Goal: Task Accomplishment & Management: Use online tool/utility

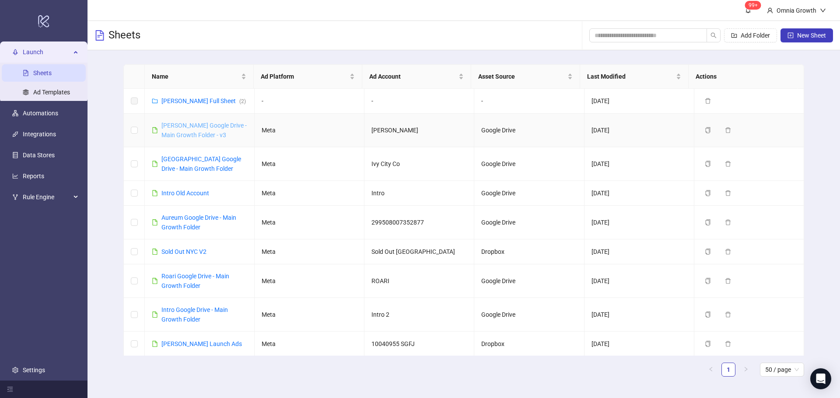
click at [192, 125] on link "[PERSON_NAME] Google Drive - Main Growth Folder - v3" at bounding box center [203, 130] width 85 height 17
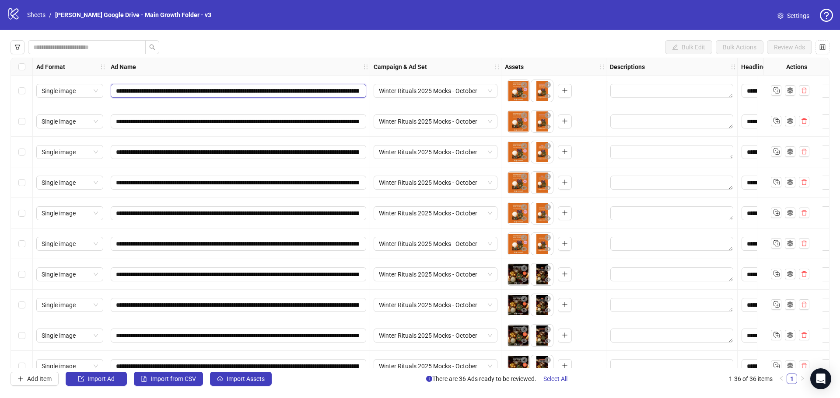
drag, startPoint x: 279, startPoint y: 91, endPoint x: 257, endPoint y: 87, distance: 22.5
click at [257, 87] on input "**********" at bounding box center [237, 91] width 243 height 10
click at [639, 84] on div "Edit values" at bounding box center [672, 91] width 124 height 15
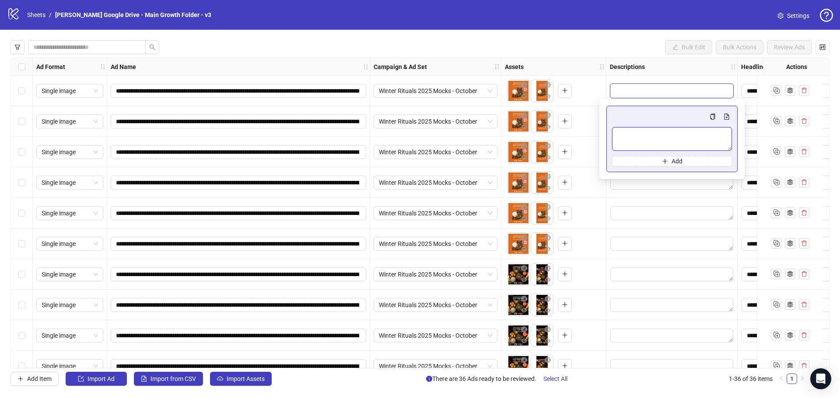
click at [636, 132] on textarea "Multi-text input container - paste or copy values" at bounding box center [672, 139] width 120 height 24
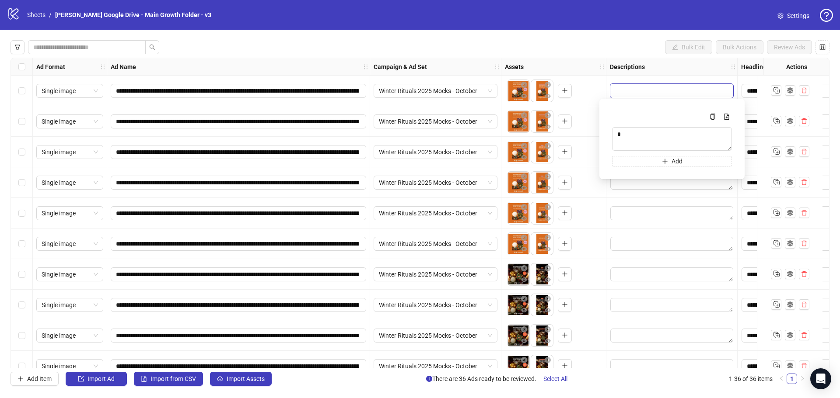
click at [631, 80] on div at bounding box center [671, 91] width 131 height 31
click at [631, 123] on textarea "Edit values" at bounding box center [671, 122] width 123 height 14
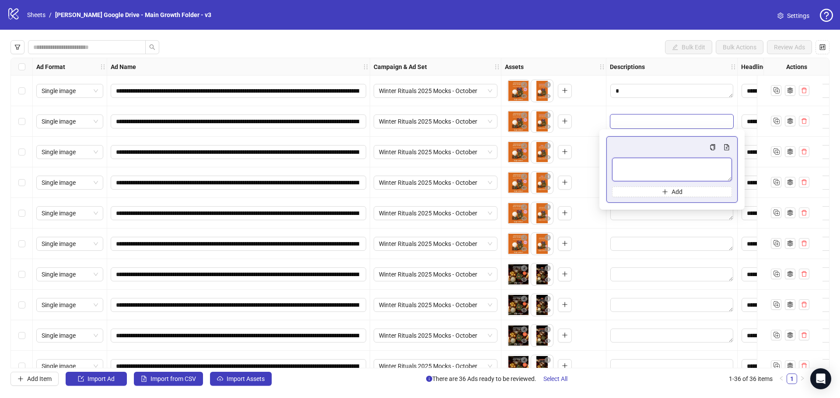
click at [629, 161] on textarea "Multi-text input container - paste or copy values" at bounding box center [672, 170] width 120 height 24
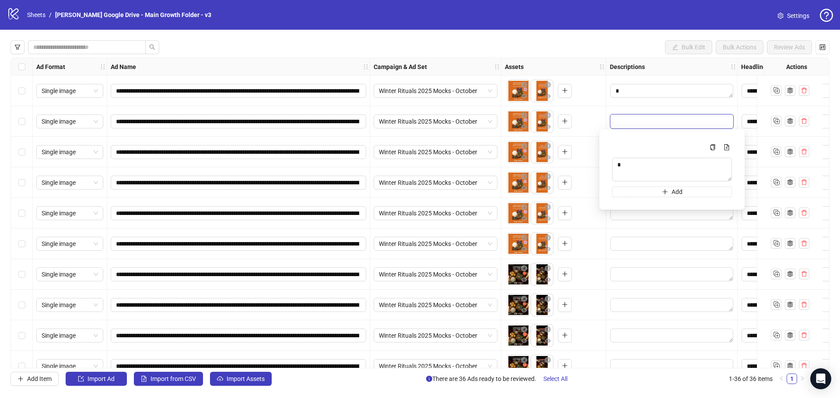
click at [631, 108] on div at bounding box center [671, 121] width 131 height 31
click at [624, 150] on textarea "Edit values" at bounding box center [671, 152] width 123 height 14
click at [624, 197] on textarea "Multi-text input container - paste or copy values" at bounding box center [672, 200] width 120 height 24
click at [631, 140] on div at bounding box center [671, 152] width 131 height 31
click at [628, 187] on textarea "Edit values" at bounding box center [671, 183] width 123 height 14
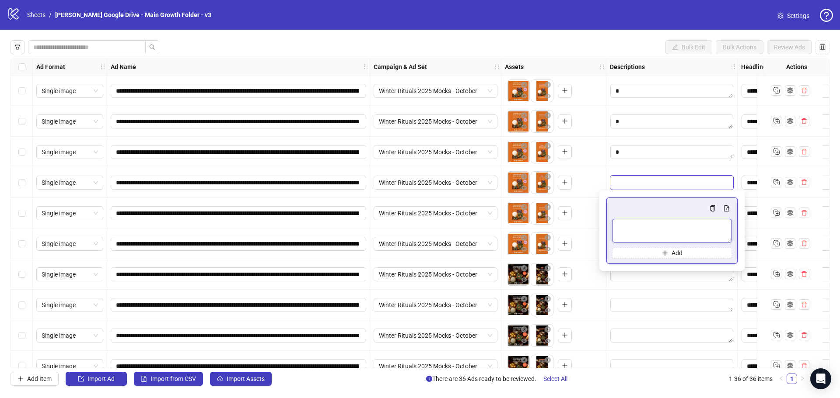
click at [627, 226] on textarea "Multi-text input container - paste or copy values" at bounding box center [672, 231] width 120 height 24
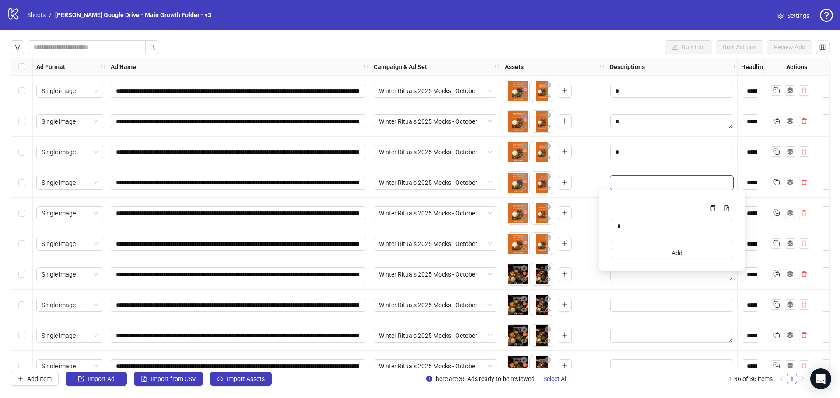
click at [619, 167] on div at bounding box center [671, 152] width 131 height 31
click at [621, 217] on textarea "Edit values" at bounding box center [671, 213] width 123 height 14
click at [631, 257] on textarea "Multi-text input container - paste or copy values" at bounding box center [672, 262] width 120 height 24
click at [631, 202] on div at bounding box center [671, 213] width 131 height 31
click at [630, 247] on textarea "Edit values" at bounding box center [671, 244] width 123 height 14
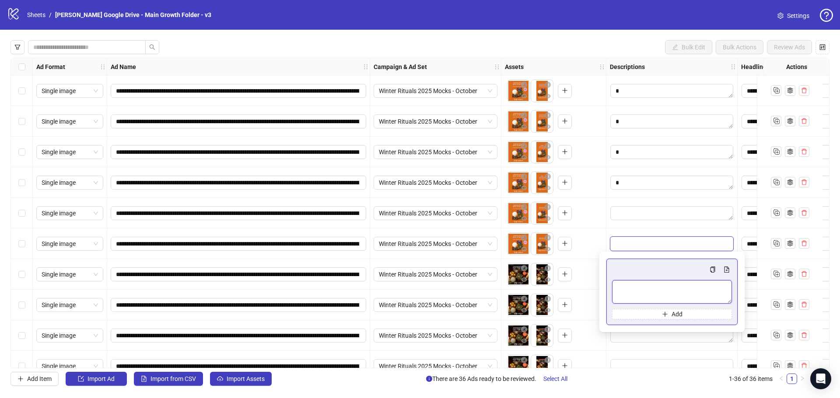
click at [632, 292] on textarea "Multi-text input container - paste or copy values" at bounding box center [672, 292] width 120 height 24
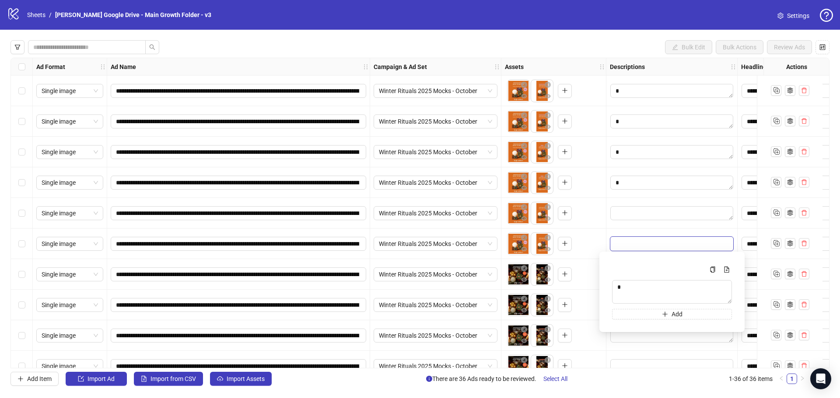
click at [636, 227] on div at bounding box center [671, 213] width 131 height 31
click at [624, 279] on textarea "Edit values" at bounding box center [671, 275] width 123 height 14
click at [626, 317] on textarea "Multi-text input container - paste or copy values" at bounding box center [672, 323] width 120 height 24
click at [635, 261] on div at bounding box center [671, 274] width 131 height 31
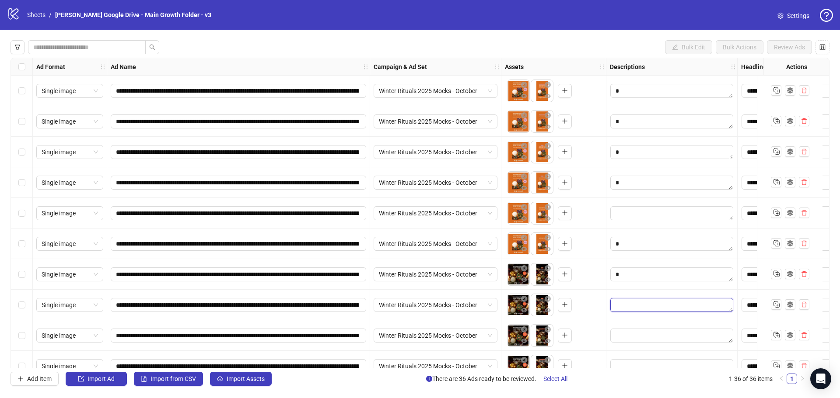
click at [631, 311] on textarea "Edit values" at bounding box center [671, 305] width 123 height 14
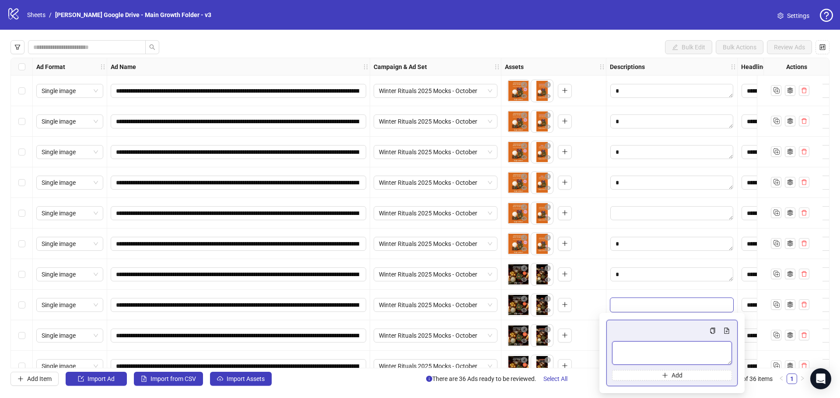
click at [643, 349] on textarea "Multi-text input container - paste or copy values" at bounding box center [672, 353] width 120 height 24
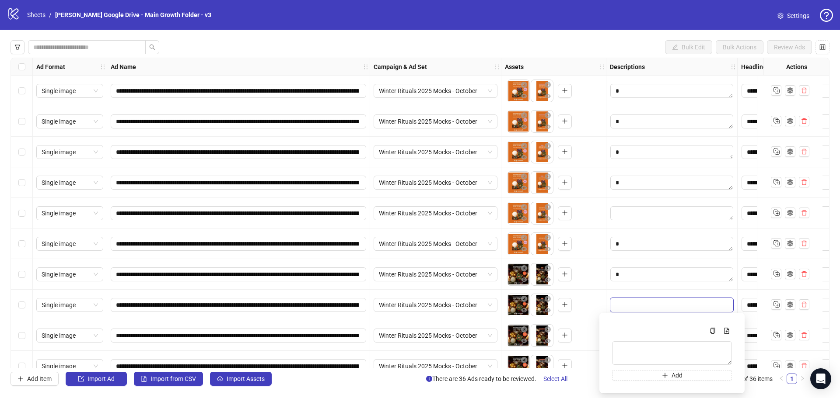
click at [631, 291] on div at bounding box center [671, 305] width 131 height 31
click at [628, 338] on textarea "Edit values" at bounding box center [671, 336] width 123 height 14
click at [626, 282] on textarea "Multi-text input container - paste or copy values" at bounding box center [672, 288] width 120 height 24
click at [625, 352] on div at bounding box center [671, 366] width 131 height 31
click at [627, 305] on textarea "Edit values" at bounding box center [671, 305] width 123 height 14
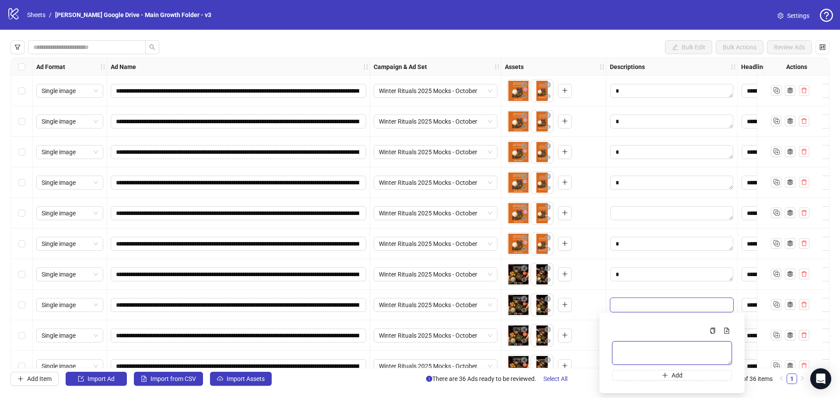
click at [631, 350] on textarea "Multi-text input container - paste or copy values" at bounding box center [672, 353] width 120 height 24
click at [624, 275] on textarea "Edit values" at bounding box center [671, 275] width 123 height 14
click at [629, 323] on textarea "Multi-text input container - paste or copy values" at bounding box center [670, 322] width 116 height 23
click at [631, 245] on textarea "Edit values" at bounding box center [671, 244] width 123 height 14
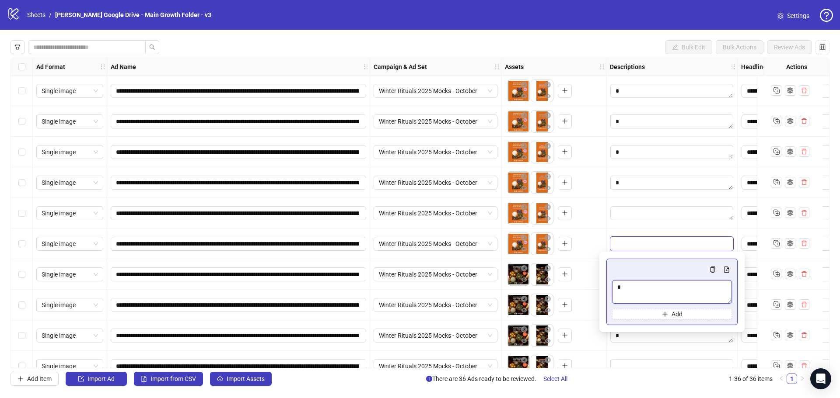
click at [623, 295] on textarea "Multi-text input container - paste or copy values" at bounding box center [672, 292] width 120 height 24
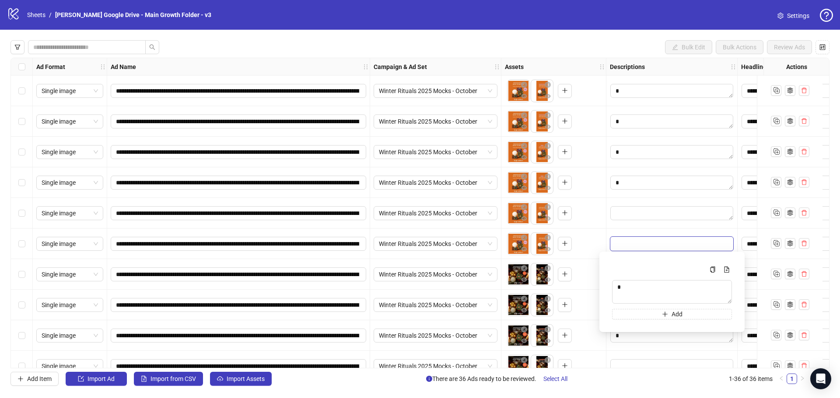
click at [589, 334] on div "To pick up a draggable item, press the space bar. While dragging, use the arrow…" at bounding box center [554, 335] width 98 height 27
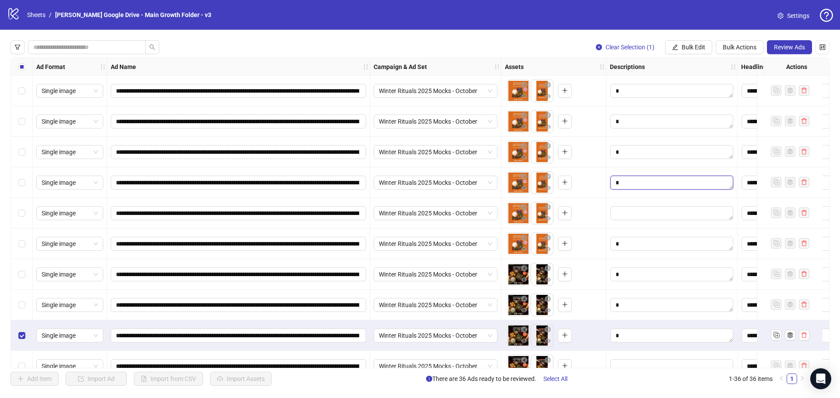
click at [622, 183] on textarea "Edit values" at bounding box center [671, 183] width 123 height 14
click at [639, 221] on textarea "Multi-text input container - paste or copy values" at bounding box center [668, 230] width 112 height 22
click at [631, 94] on textarea "Edit values" at bounding box center [671, 91] width 123 height 14
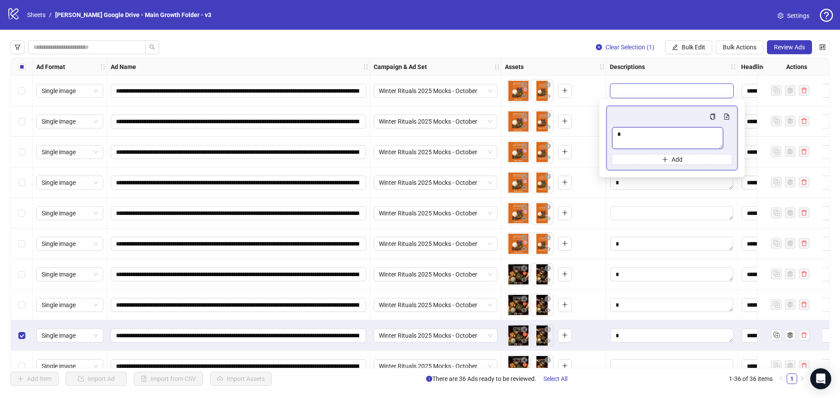
click at [626, 135] on textarea "Multi-text input container - paste or copy values" at bounding box center [667, 138] width 111 height 22
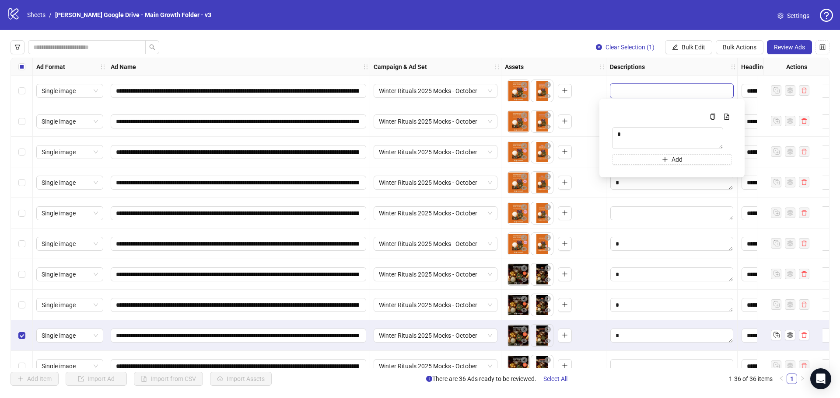
click at [669, 68] on div "Descriptions" at bounding box center [671, 66] width 131 height 17
click at [613, 132] on div at bounding box center [671, 121] width 131 height 31
click at [620, 126] on textarea "Edit values" at bounding box center [671, 122] width 123 height 14
click at [631, 170] on textarea "Multi-text input container - paste or copy values" at bounding box center [671, 170] width 119 height 24
click at [671, 68] on div "Descriptions" at bounding box center [671, 66] width 131 height 17
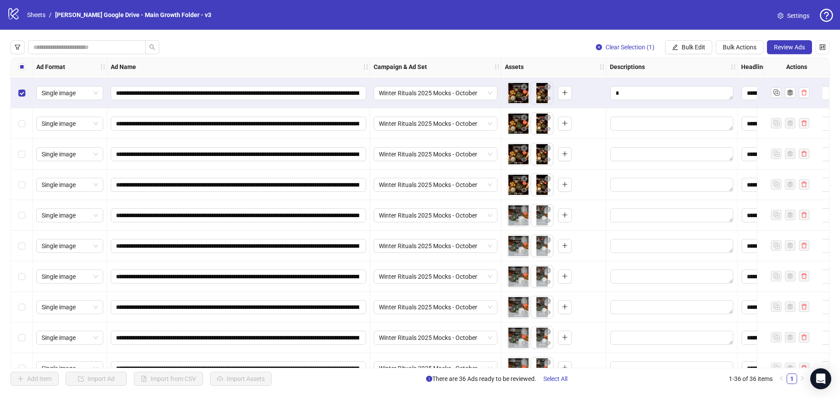
scroll to position [243, 0]
click at [642, 127] on textarea "Edit values" at bounding box center [671, 123] width 123 height 14
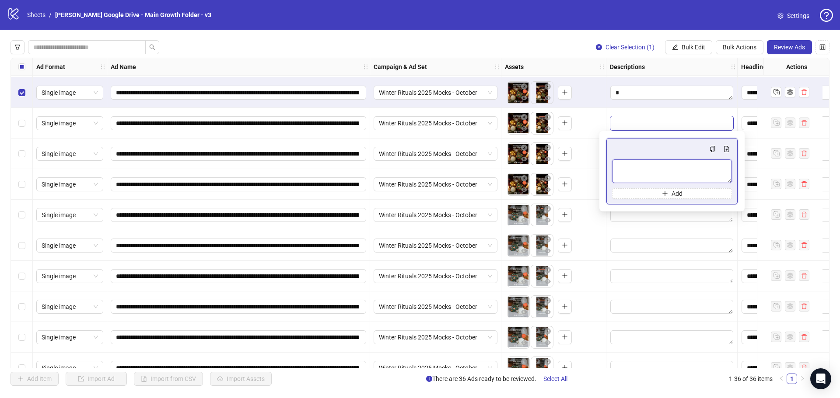
click at [631, 180] on textarea "Multi-text input container - paste or copy values" at bounding box center [672, 172] width 120 height 24
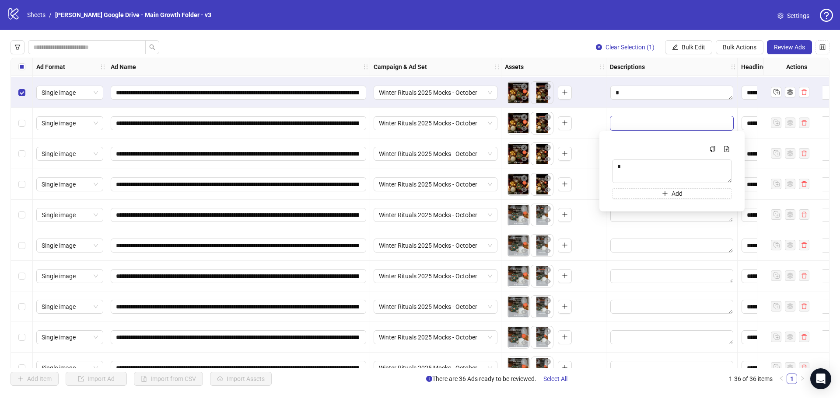
click at [612, 111] on div at bounding box center [671, 123] width 131 height 31
click at [627, 161] on textarea "Edit values" at bounding box center [671, 154] width 123 height 14
click at [629, 198] on textarea "Multi-text input container - paste or copy values" at bounding box center [672, 202] width 120 height 24
click at [627, 148] on textarea "Edit values" at bounding box center [671, 154] width 123 height 14
click at [624, 138] on div at bounding box center [671, 123] width 131 height 31
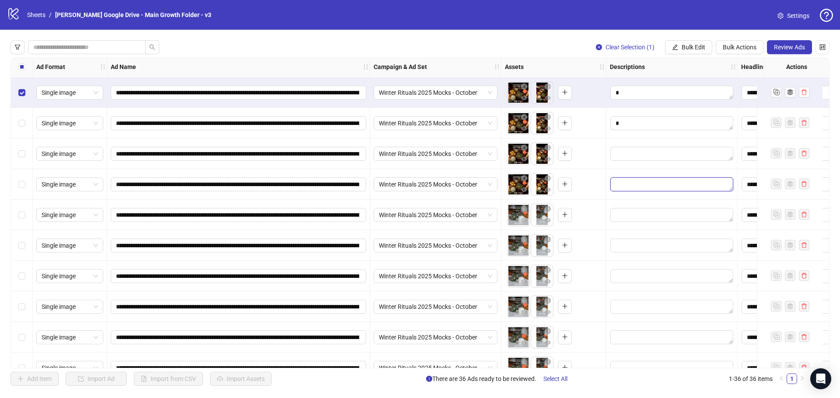
click at [627, 190] on textarea "Edit values" at bounding box center [671, 185] width 123 height 14
click at [631, 232] on textarea "Multi-text input container - paste or copy values" at bounding box center [672, 233] width 120 height 24
click at [622, 156] on textarea "Edit values" at bounding box center [671, 154] width 123 height 14
click at [641, 204] on textarea "Multi-text input container - paste or copy values" at bounding box center [672, 202] width 120 height 24
click at [638, 120] on textarea "Edit values" at bounding box center [671, 123] width 123 height 14
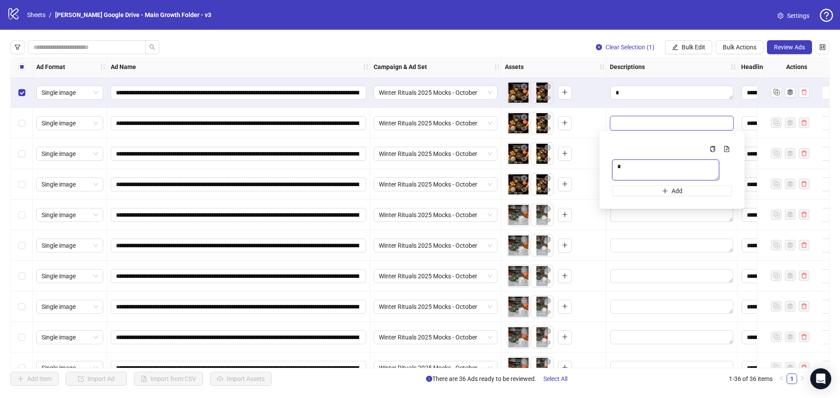
click at [627, 167] on textarea "Multi-text input container - paste or copy values" at bounding box center [665, 170] width 107 height 21
click at [627, 115] on div at bounding box center [671, 123] width 131 height 31
click at [635, 186] on textarea "Edit values" at bounding box center [671, 185] width 123 height 14
click at [627, 231] on textarea "Multi-text input container - paste or copy values" at bounding box center [672, 233] width 120 height 24
click at [627, 172] on div at bounding box center [671, 184] width 131 height 31
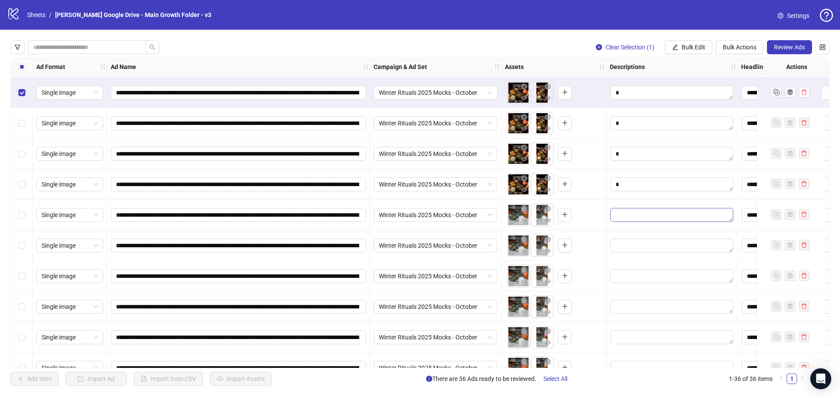
click at [626, 222] on div "Edit values" at bounding box center [672, 215] width 124 height 15
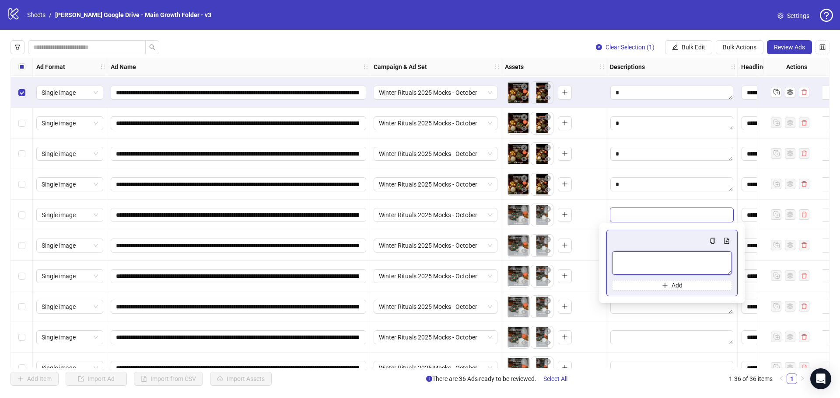
click at [620, 261] on textarea "Multi-text input container - paste or copy values" at bounding box center [672, 263] width 120 height 24
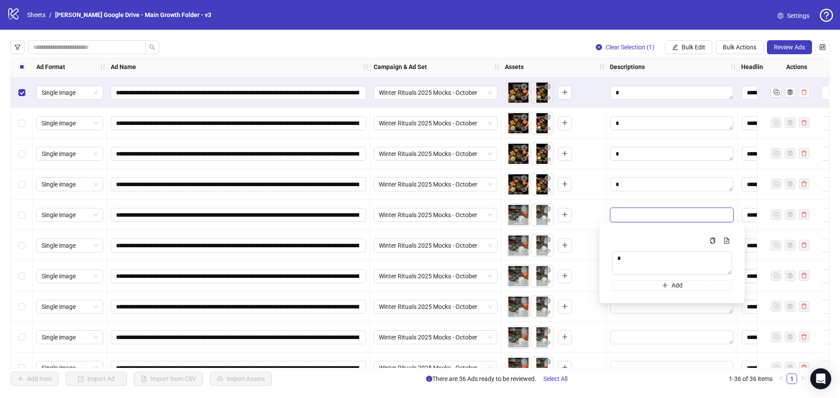
click at [642, 207] on div at bounding box center [671, 215] width 131 height 31
click at [636, 247] on textarea "Edit values" at bounding box center [671, 246] width 123 height 14
click at [632, 293] on textarea "Multi-text input container - paste or copy values" at bounding box center [672, 294] width 120 height 24
click at [635, 236] on div at bounding box center [671, 245] width 131 height 31
click at [635, 282] on textarea "Edit values" at bounding box center [671, 276] width 123 height 14
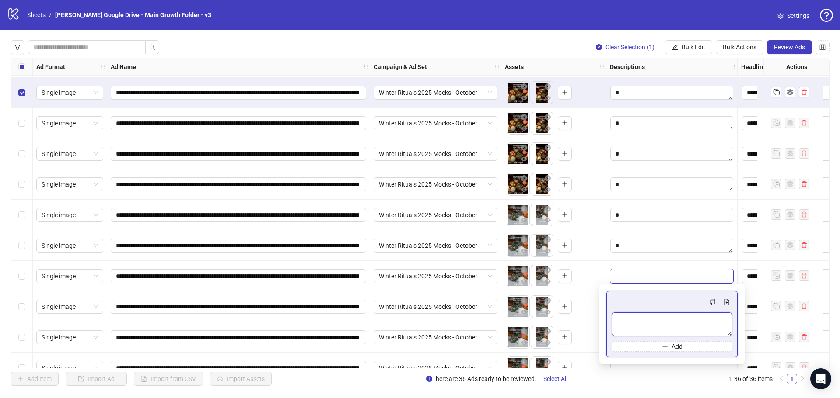
click at [630, 323] on textarea "Multi-text input container - paste or copy values" at bounding box center [672, 325] width 120 height 24
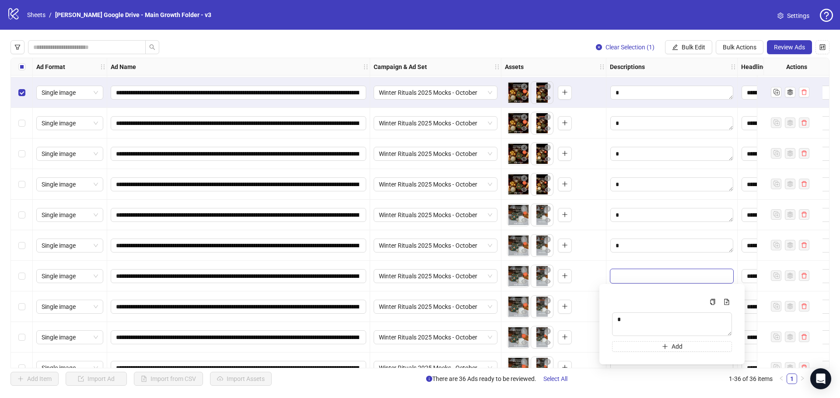
click at [639, 261] on div at bounding box center [671, 276] width 131 height 31
click at [639, 311] on textarea "Edit values" at bounding box center [671, 307] width 123 height 14
click at [631, 351] on textarea "Multi-text input container - paste or copy values" at bounding box center [672, 355] width 120 height 24
click at [644, 291] on div at bounding box center [671, 276] width 131 height 31
click at [626, 343] on textarea "Edit values" at bounding box center [671, 338] width 123 height 14
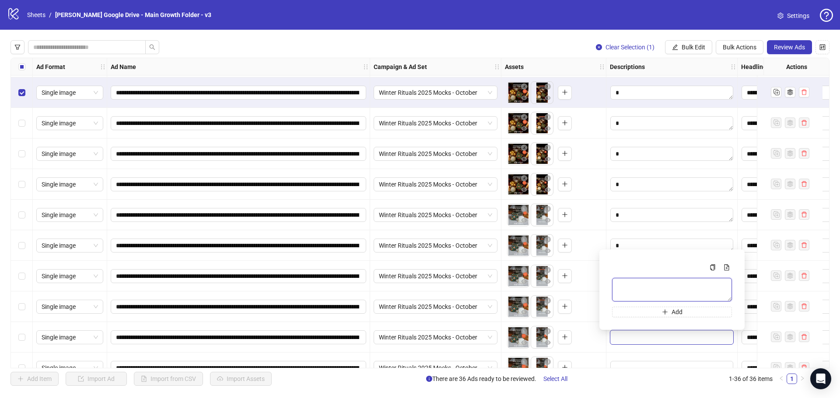
click at [647, 289] on textarea "Multi-text input container - paste or copy values" at bounding box center [672, 290] width 120 height 24
click at [604, 334] on div "To pick up a draggable item, press the space bar. While dragging, use the arrow…" at bounding box center [553, 337] width 105 height 31
click at [18, 340] on div "Select row 17" at bounding box center [22, 337] width 22 height 31
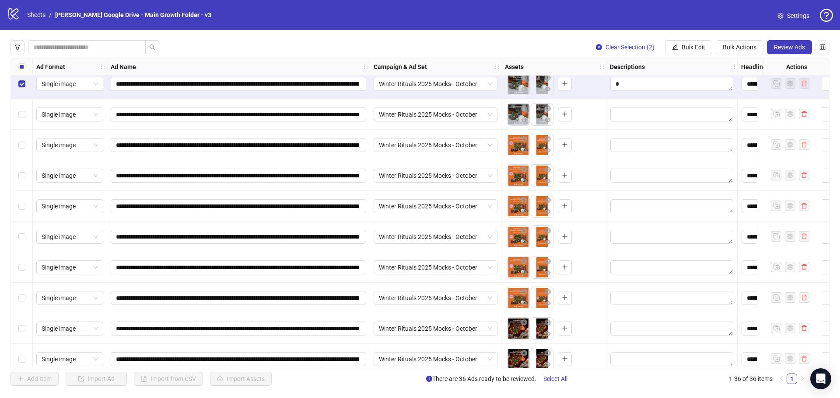
scroll to position [497, 0]
click at [634, 85] on textarea "Edit values" at bounding box center [671, 84] width 123 height 14
click at [639, 132] on textarea "Multi-text input container - paste or copy values" at bounding box center [660, 129] width 96 height 19
click at [631, 116] on textarea "Edit values" at bounding box center [671, 114] width 123 height 14
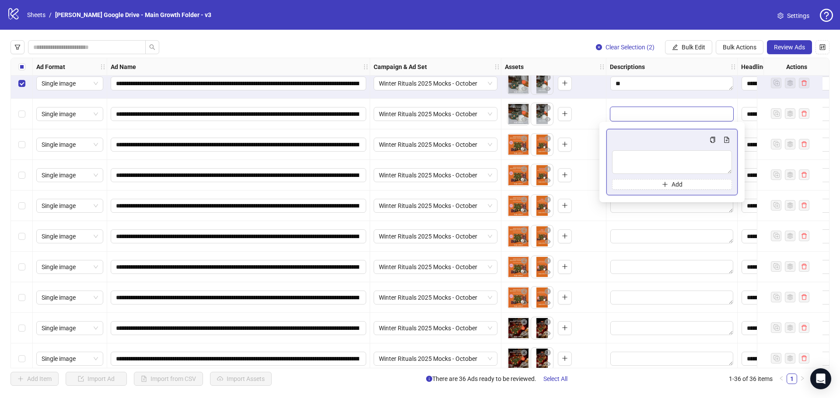
click at [621, 146] on div "Add" at bounding box center [672, 162] width 120 height 55
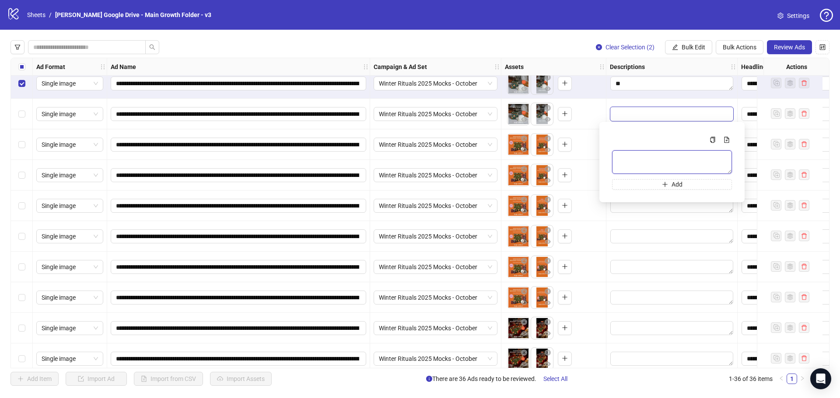
click at [629, 162] on textarea "Multi-text input container - paste or copy values" at bounding box center [672, 162] width 120 height 24
click at [632, 84] on textarea "Edit values" at bounding box center [671, 84] width 123 height 14
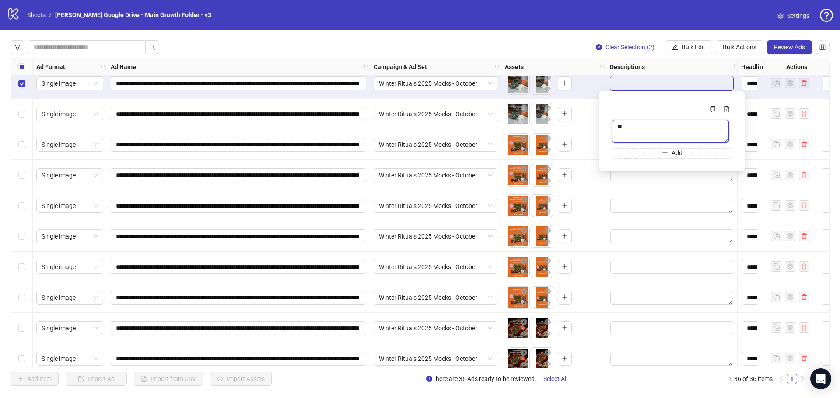
click at [646, 124] on textarea "Multi-text input container - paste or copy values" at bounding box center [670, 131] width 117 height 23
type textarea "*"
click at [578, 122] on div "To pick up a draggable item, press the space bar. While dragging, use the arrow…" at bounding box center [554, 114] width 98 height 27
click at [632, 147] on textarea "Edit values" at bounding box center [671, 145] width 123 height 14
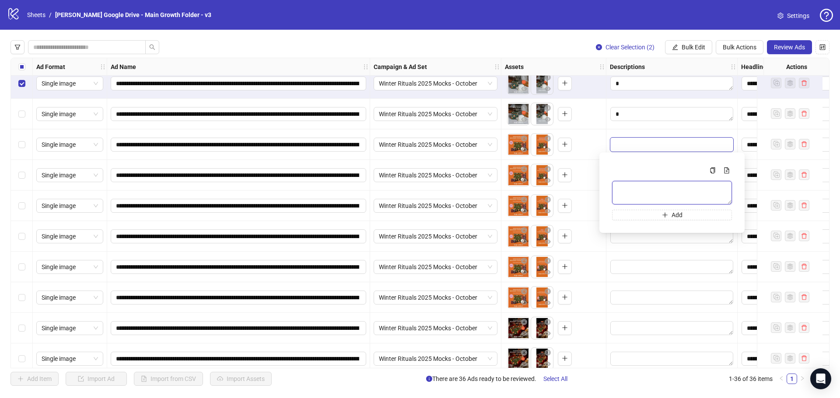
click at [638, 188] on textarea "Multi-text input container - paste or copy values" at bounding box center [672, 193] width 120 height 24
click at [641, 128] on div at bounding box center [671, 114] width 131 height 31
click at [634, 179] on textarea "Edit values" at bounding box center [671, 175] width 123 height 14
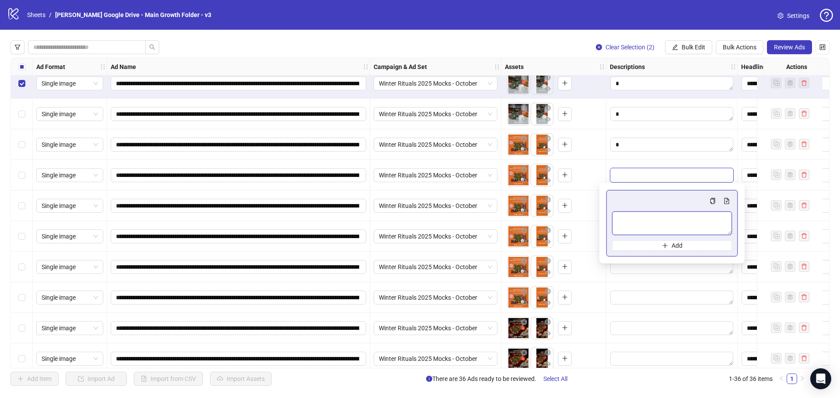
click at [634, 218] on textarea "Multi-text input container - paste or copy values" at bounding box center [672, 224] width 120 height 24
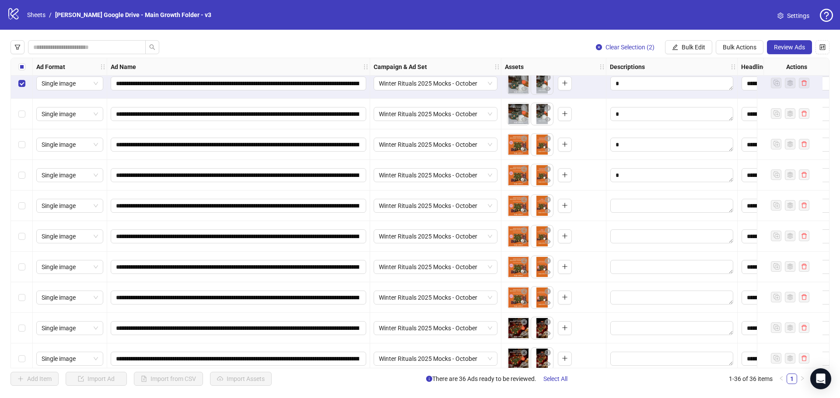
click at [641, 166] on div at bounding box center [671, 175] width 131 height 31
click at [631, 214] on div at bounding box center [671, 206] width 131 height 31
click at [631, 209] on textarea "Edit values" at bounding box center [671, 206] width 123 height 14
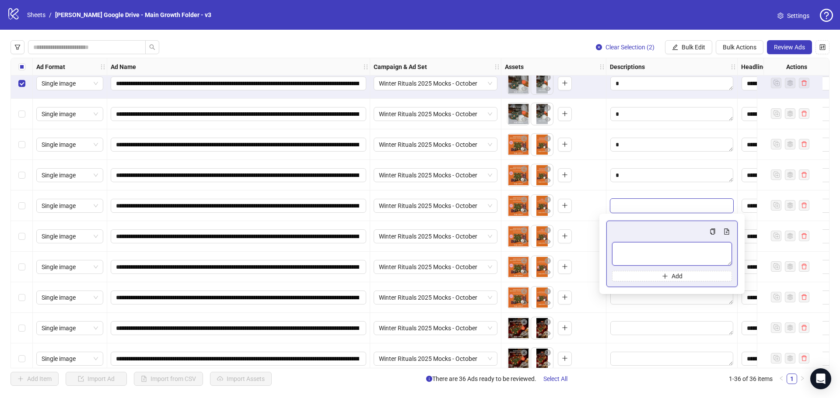
click at [633, 251] on textarea "Multi-text input container - paste or copy values" at bounding box center [672, 254] width 120 height 24
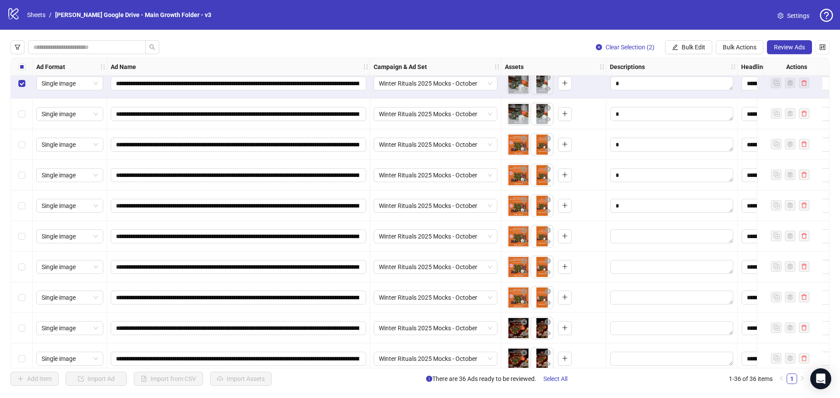
click at [631, 193] on div at bounding box center [671, 206] width 131 height 31
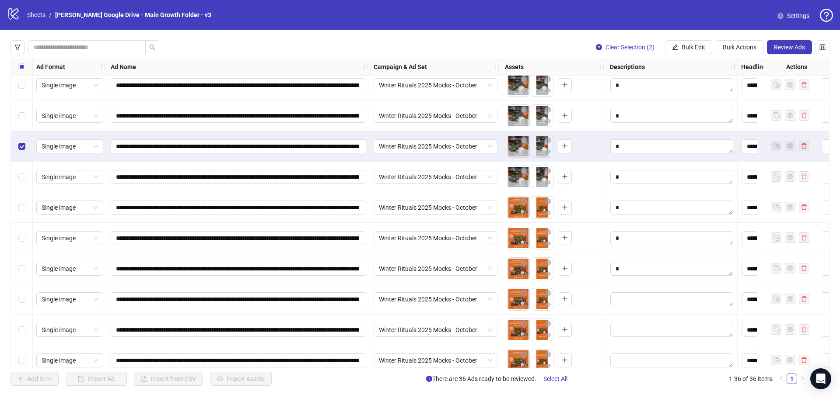
scroll to position [495, 0]
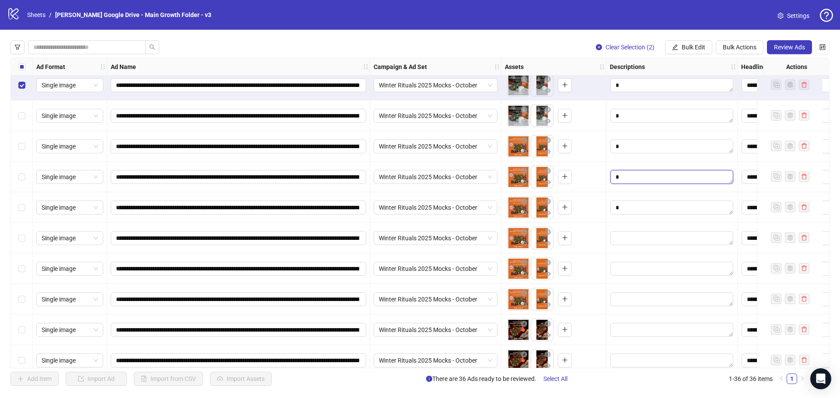
click at [637, 174] on textarea "Edit values" at bounding box center [671, 177] width 123 height 14
click at [640, 233] on textarea "Multi-text input container - paste or copy values" at bounding box center [671, 225] width 119 height 24
click at [635, 160] on div at bounding box center [671, 146] width 131 height 31
click at [634, 212] on textarea "Edit values" at bounding box center [671, 208] width 123 height 14
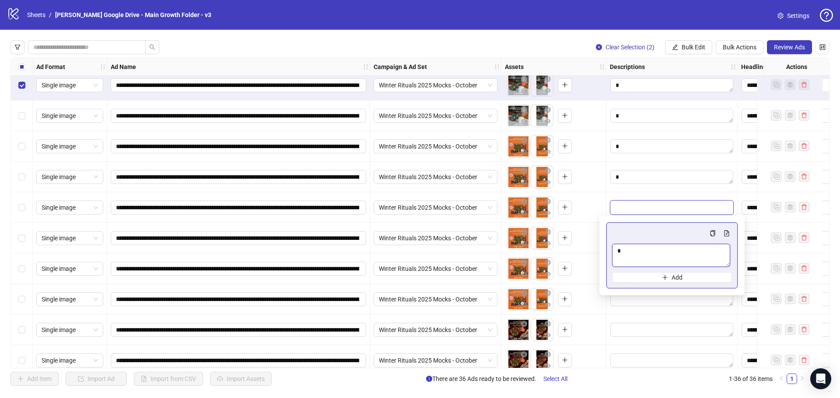
click at [631, 257] on textarea "Multi-text input container - paste or copy values" at bounding box center [671, 255] width 118 height 23
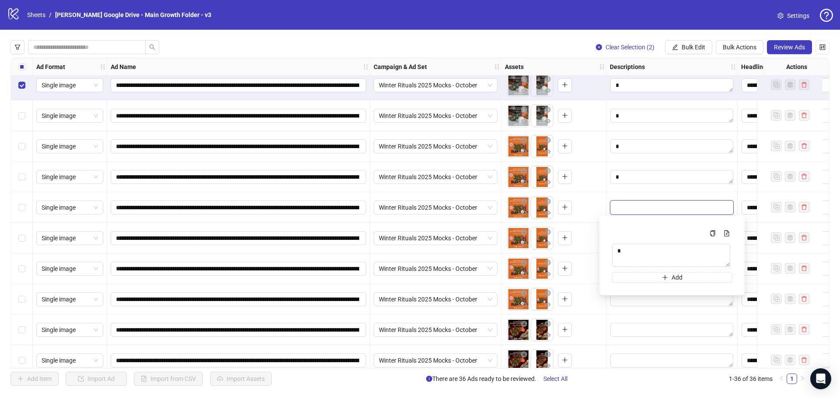
click at [638, 188] on div at bounding box center [671, 177] width 131 height 31
click at [641, 233] on textarea "Edit values" at bounding box center [671, 238] width 123 height 14
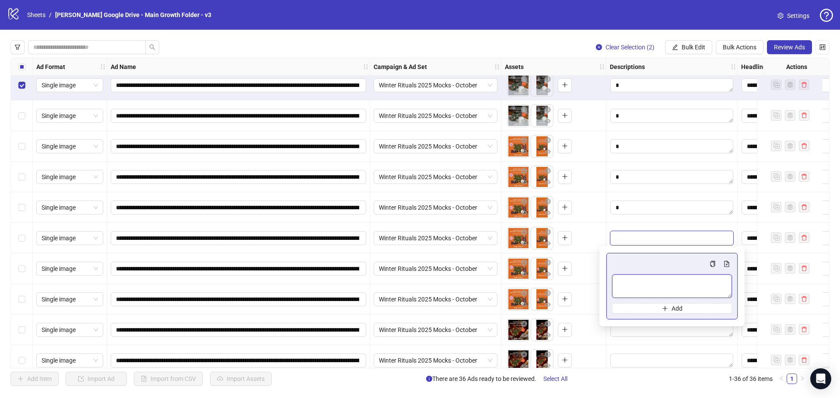
click at [637, 284] on textarea "Multi-text input container - paste or copy values" at bounding box center [672, 287] width 120 height 24
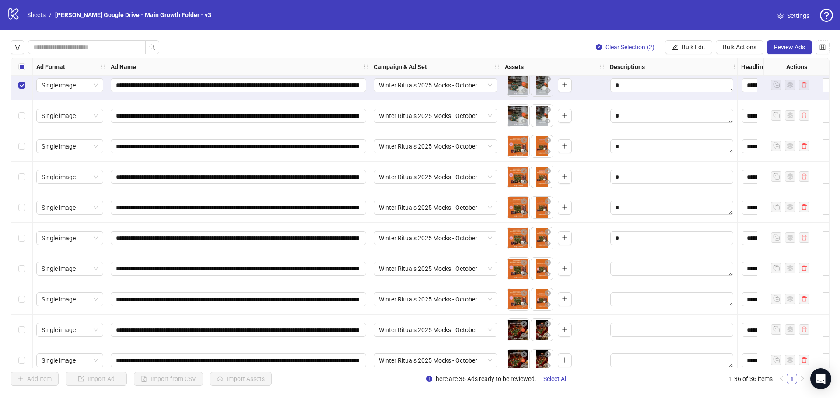
click at [650, 226] on div at bounding box center [671, 238] width 131 height 31
click at [647, 268] on textarea "Edit values" at bounding box center [671, 269] width 123 height 14
click at [652, 315] on textarea "Multi-text input container - paste or copy values" at bounding box center [672, 317] width 120 height 24
click at [650, 257] on div at bounding box center [671, 269] width 131 height 31
click at [640, 272] on textarea "Edit values" at bounding box center [671, 269] width 123 height 14
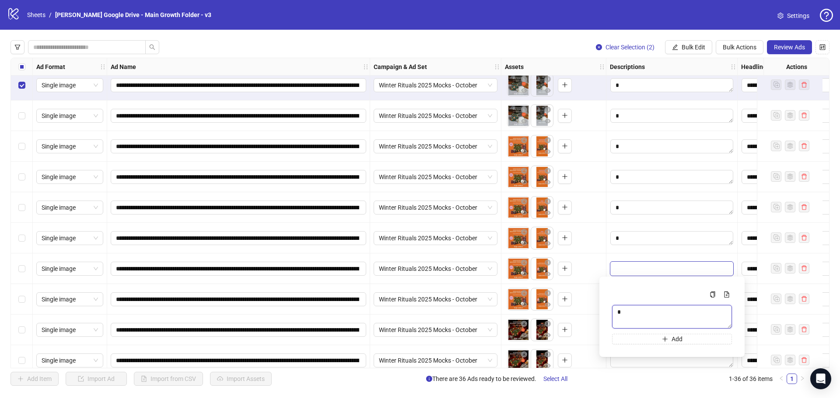
click at [633, 321] on textarea "Multi-text input container - paste or copy values" at bounding box center [672, 317] width 120 height 24
click at [655, 251] on div at bounding box center [671, 238] width 131 height 31
click at [641, 302] on textarea "Edit values" at bounding box center [671, 300] width 123 height 14
click at [634, 341] on textarea "Multi-text input container - paste or copy values" at bounding box center [672, 348] width 120 height 24
click at [649, 291] on div at bounding box center [671, 299] width 131 height 31
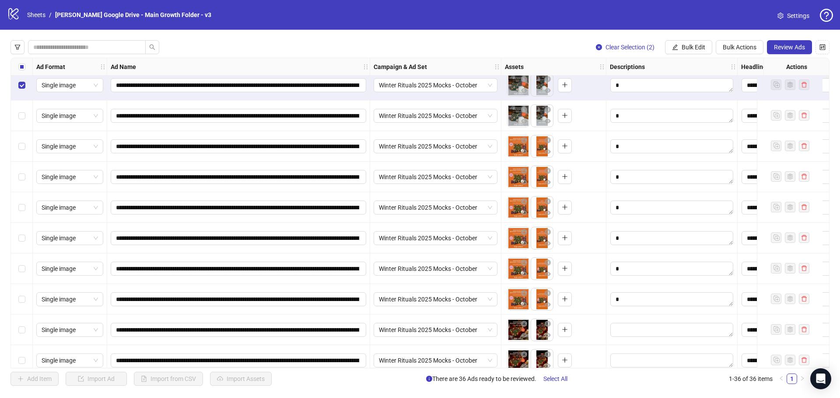
click at [639, 341] on div at bounding box center [671, 330] width 131 height 31
click at [639, 332] on textarea "Edit values" at bounding box center [671, 330] width 123 height 14
click at [649, 284] on textarea "Multi-text input container - paste or copy values" at bounding box center [672, 283] width 120 height 24
click at [627, 358] on textarea "Edit values" at bounding box center [671, 361] width 123 height 14
click at [642, 305] on textarea "Multi-text input container - paste or copy values" at bounding box center [672, 313] width 120 height 24
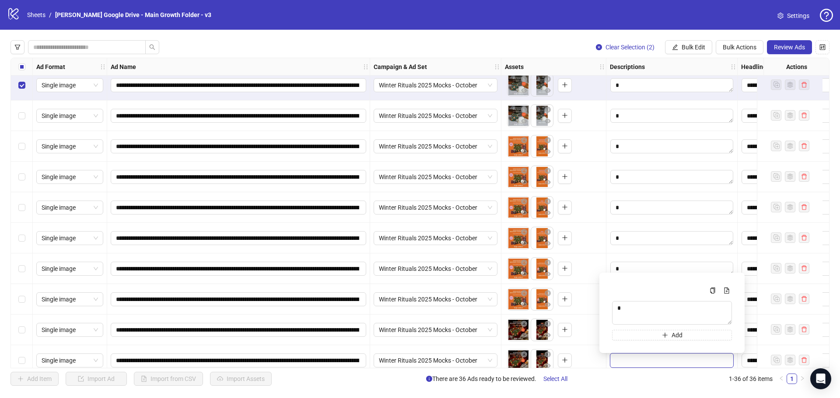
click at [588, 360] on div "To pick up a draggable item, press the space bar. While dragging, use the arrow…" at bounding box center [554, 360] width 98 height 27
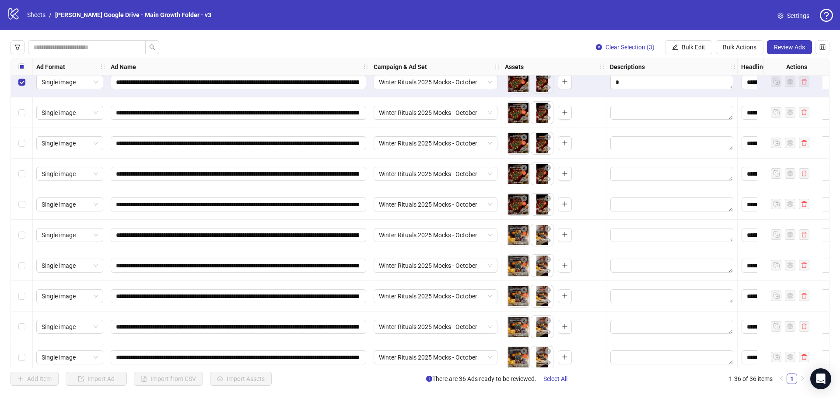
scroll to position [776, 0]
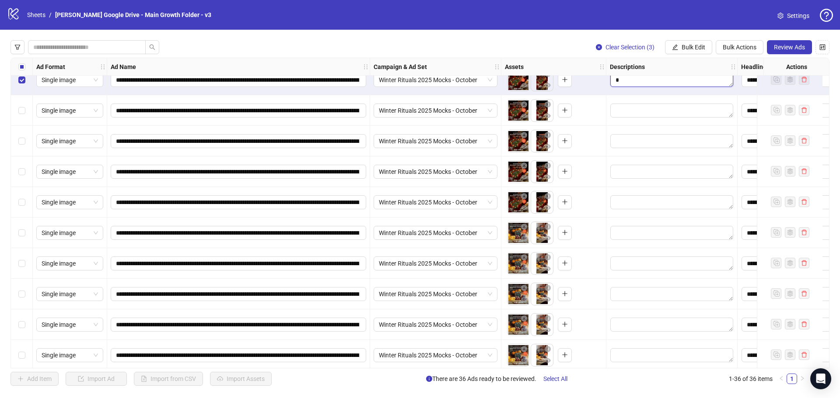
click at [622, 82] on textarea "Edit values" at bounding box center [671, 80] width 123 height 14
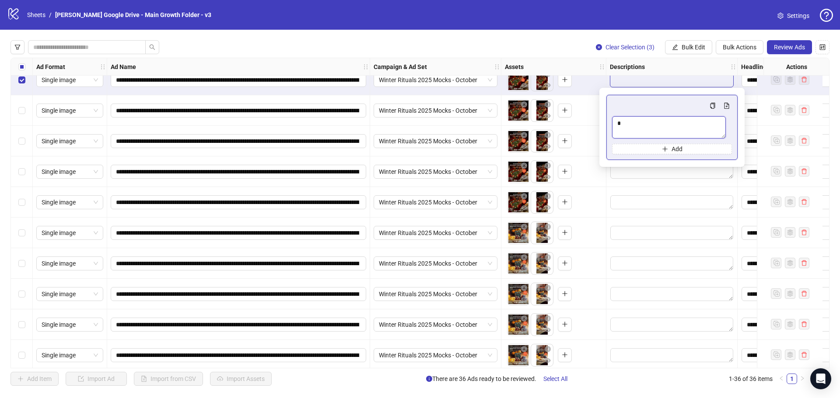
click at [631, 128] on textarea "Multi-text input container - paste or copy values" at bounding box center [669, 127] width 114 height 22
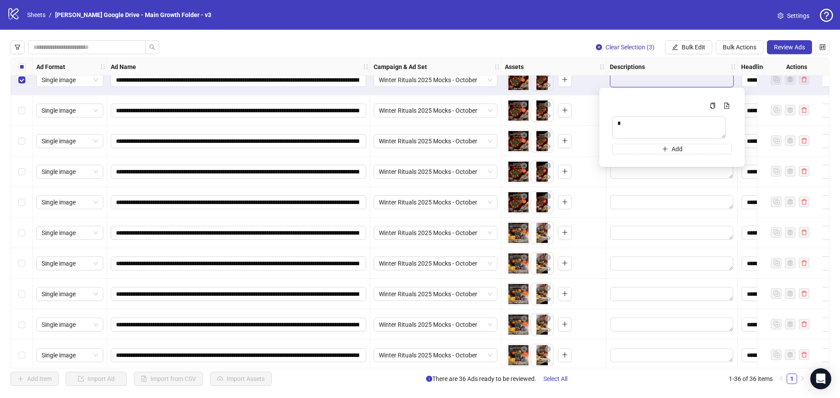
click at [577, 109] on div "To pick up a draggable item, press the space bar. While dragging, use the arrow…" at bounding box center [554, 110] width 98 height 27
click at [634, 106] on textarea "Edit values" at bounding box center [671, 111] width 123 height 14
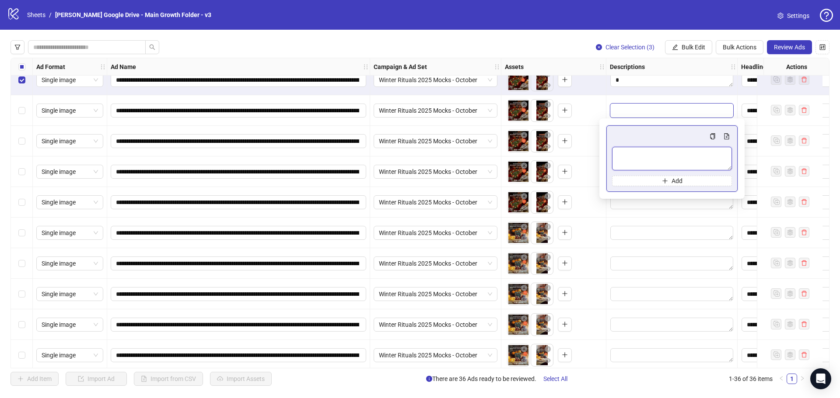
click at [627, 163] on textarea "Multi-text input container - paste or copy values" at bounding box center [672, 159] width 120 height 24
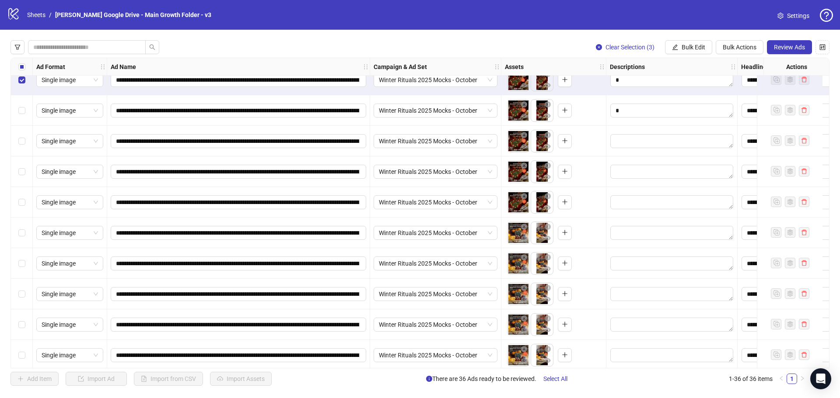
click at [585, 144] on div "To pick up a draggable item, press the space bar. While dragging, use the arrow…" at bounding box center [554, 141] width 98 height 27
click at [638, 141] on textarea "Edit values" at bounding box center [671, 141] width 123 height 14
click at [631, 184] on textarea "Multi-text input container - paste or copy values" at bounding box center [672, 190] width 120 height 24
click at [591, 169] on div "To pick up a draggable item, press the space bar. While dragging, use the arrow…" at bounding box center [554, 171] width 98 height 27
click at [626, 175] on textarea "Edit values" at bounding box center [671, 172] width 123 height 14
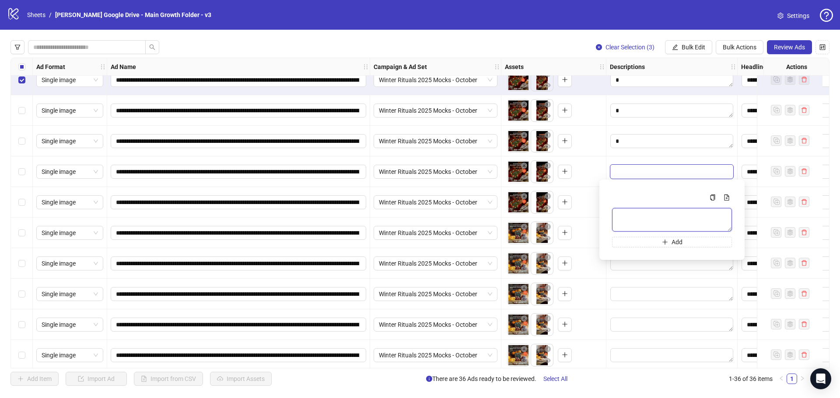
click at [633, 216] on textarea "Multi-text input container - paste or copy values" at bounding box center [672, 220] width 120 height 24
click at [589, 207] on div "To pick up a draggable item, press the space bar. While dragging, use the arrow…" at bounding box center [554, 202] width 98 height 27
click at [641, 207] on textarea "Edit values" at bounding box center [671, 202] width 123 height 14
click at [647, 247] on textarea "Multi-text input container - paste or copy values" at bounding box center [672, 251] width 120 height 24
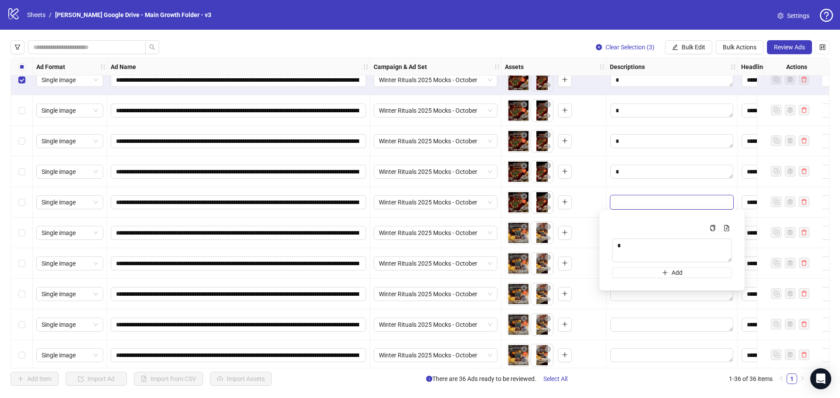
click at [593, 233] on div "To pick up a draggable item, press the space bar. While dragging, use the arrow…" at bounding box center [554, 232] width 98 height 27
click at [636, 236] on textarea "Edit values" at bounding box center [671, 233] width 123 height 14
click at [641, 275] on textarea "Multi-text input container - paste or copy values" at bounding box center [672, 281] width 120 height 24
click at [587, 264] on div "To pick up a draggable item, press the space bar. While dragging, use the arrow…" at bounding box center [554, 263] width 98 height 27
click at [627, 265] on textarea "Edit values" at bounding box center [671, 264] width 123 height 14
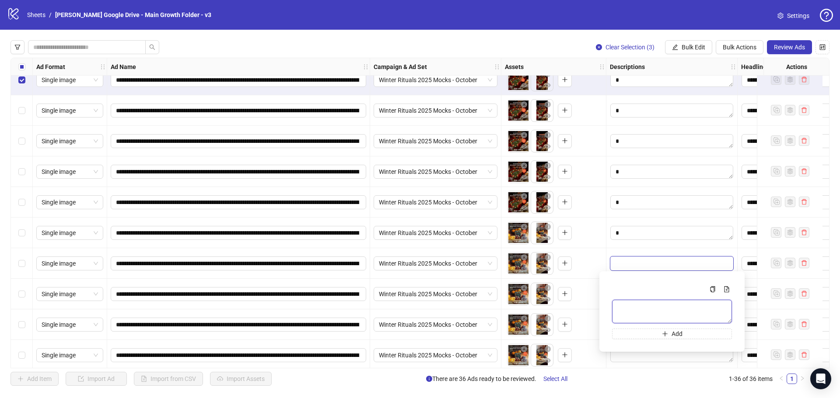
drag, startPoint x: 646, startPoint y: 310, endPoint x: 643, endPoint y: 302, distance: 8.4
click at [646, 310] on textarea "Multi-text input container - paste or copy values" at bounding box center [672, 312] width 120 height 24
click at [640, 248] on div at bounding box center [671, 233] width 131 height 31
click at [639, 298] on textarea "Edit values" at bounding box center [671, 294] width 123 height 14
click at [637, 341] on textarea "Multi-text input container - paste or copy values" at bounding box center [672, 343] width 120 height 24
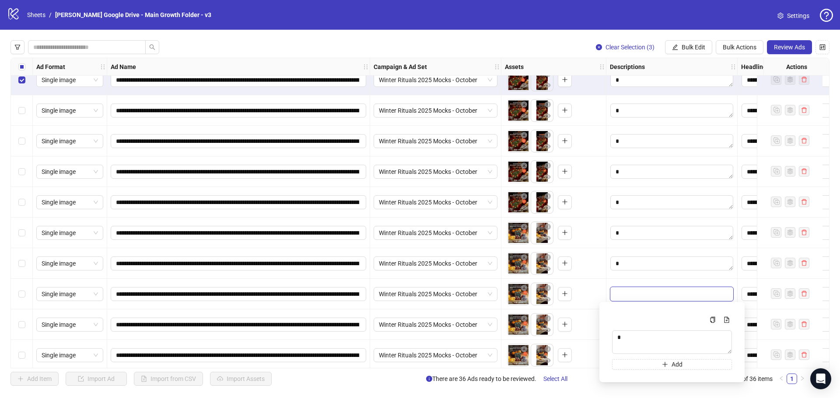
click at [638, 276] on div at bounding box center [671, 263] width 131 height 31
click at [631, 332] on div "Edit values" at bounding box center [672, 324] width 124 height 15
click at [634, 276] on textarea "Multi-text input container - paste or copy values" at bounding box center [672, 277] width 120 height 24
click at [634, 273] on textarea "Multi-text input container - paste or copy values" at bounding box center [672, 277] width 120 height 24
click at [628, 357] on textarea "Edit values" at bounding box center [671, 355] width 123 height 14
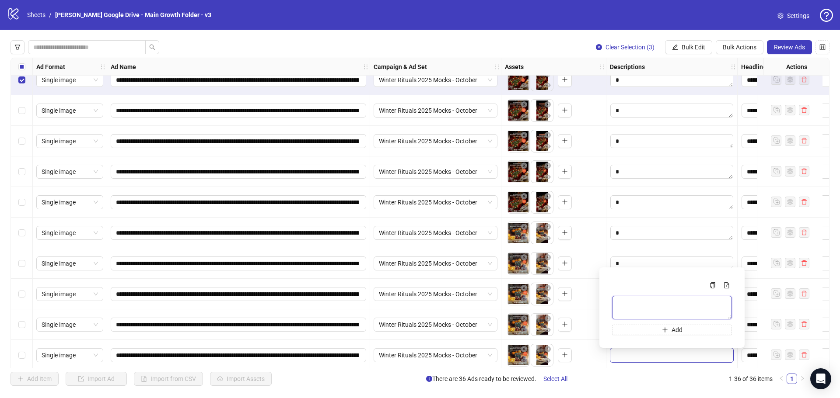
click at [634, 300] on textarea "Multi-text input container - paste or copy values" at bounding box center [672, 308] width 120 height 24
click at [589, 346] on div "To pick up a draggable item, press the space bar. While dragging, use the arrow…" at bounding box center [554, 355] width 98 height 27
click at [631, 327] on textarea "Edit values" at bounding box center [671, 325] width 123 height 14
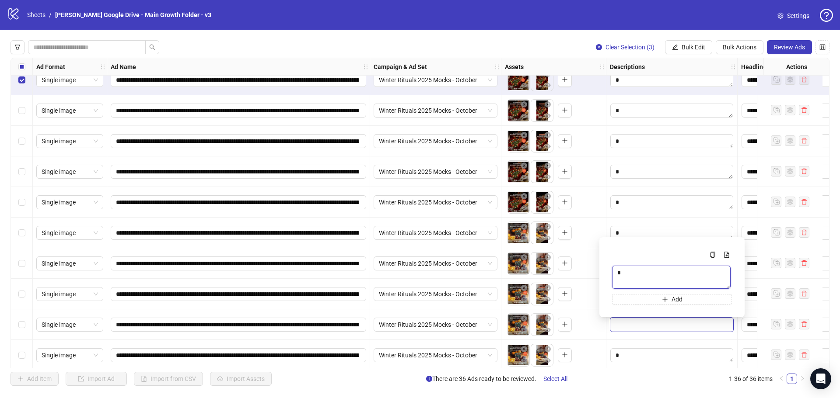
click at [639, 266] on textarea "Multi-text input container - paste or copy values" at bounding box center [671, 277] width 118 height 23
click at [592, 332] on div "To pick up a draggable item, press the space bar. While dragging, use the arrow…" at bounding box center [554, 324] width 98 height 27
click at [620, 296] on textarea "Edit values" at bounding box center [671, 294] width 123 height 14
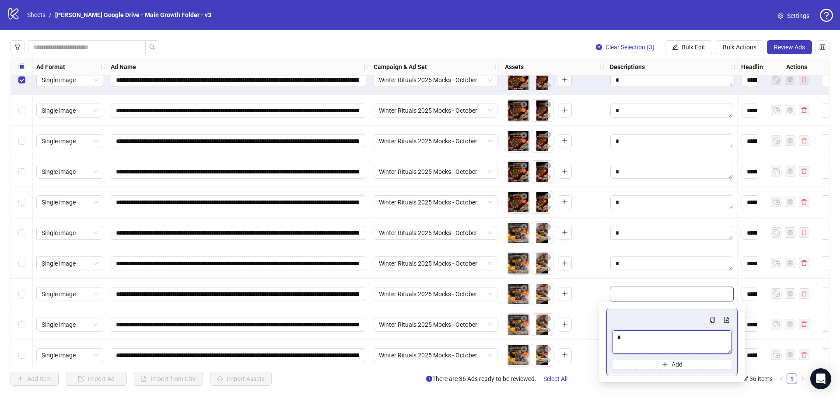
click at [620, 333] on textarea "Multi-text input container - paste or copy values" at bounding box center [672, 343] width 120 height 24
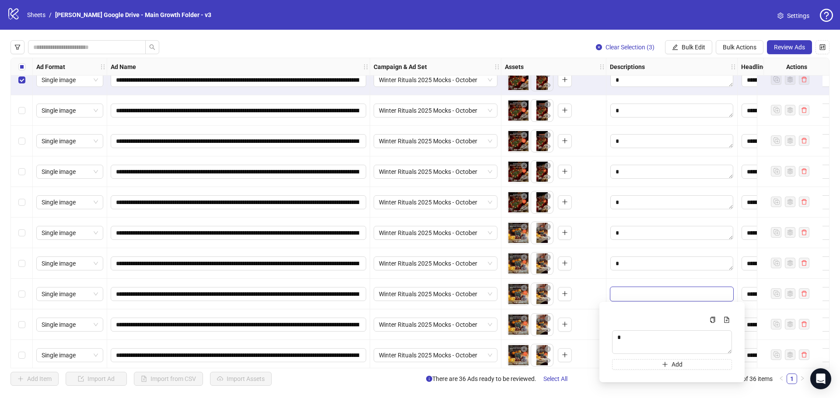
click at [588, 296] on div "To pick up a draggable item, press the space bar. While dragging, use the arrow…" at bounding box center [554, 294] width 98 height 27
click at [613, 353] on textarea "Edit values" at bounding box center [671, 355] width 123 height 14
click at [641, 304] on textarea "Multi-text input container - paste or copy values" at bounding box center [666, 308] width 109 height 21
click at [589, 352] on div "To pick up a draggable item, press the space bar. While dragging, use the arrow…" at bounding box center [554, 355] width 98 height 27
click at [17, 357] on div "Select row 35" at bounding box center [22, 355] width 22 height 31
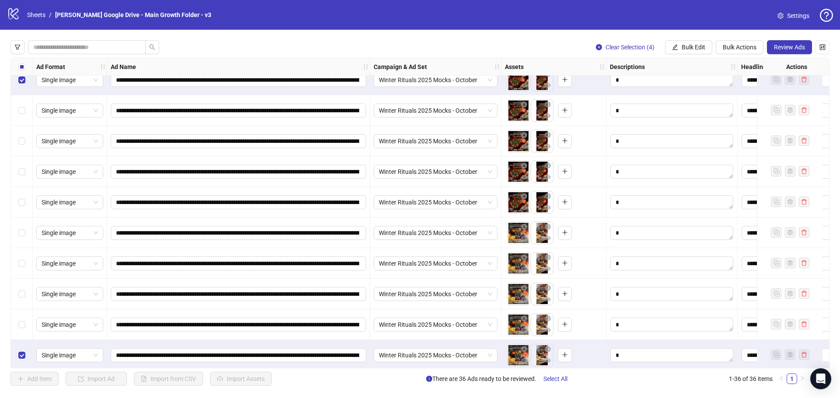
scroll to position [813, 0]
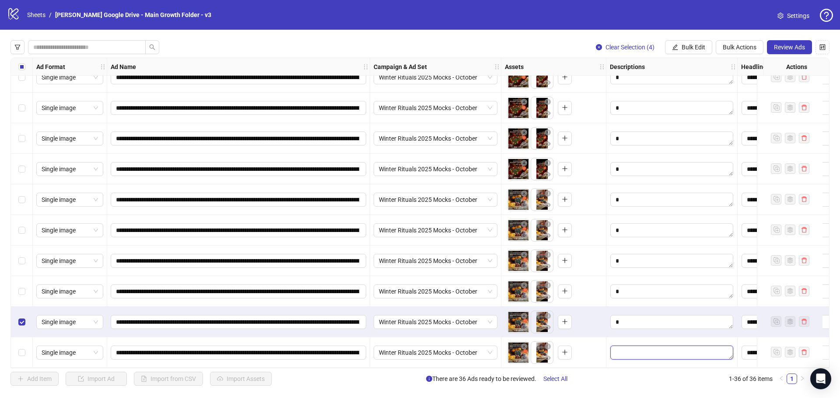
click at [627, 347] on textarea "Edit values" at bounding box center [671, 353] width 123 height 14
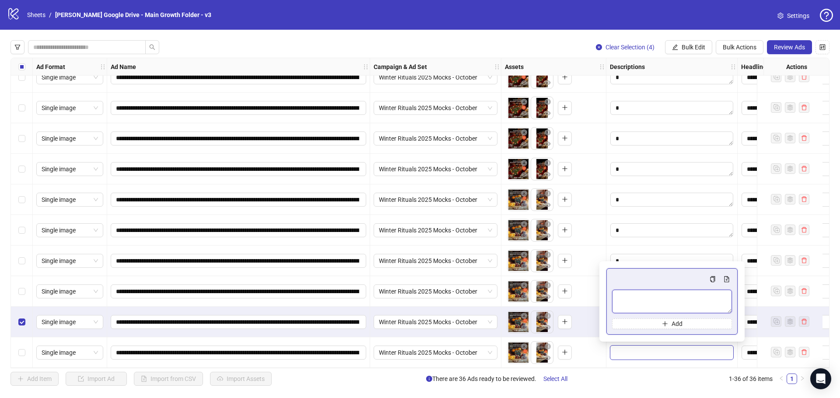
click at [625, 292] on textarea "Multi-text input container - paste or copy values" at bounding box center [672, 302] width 120 height 24
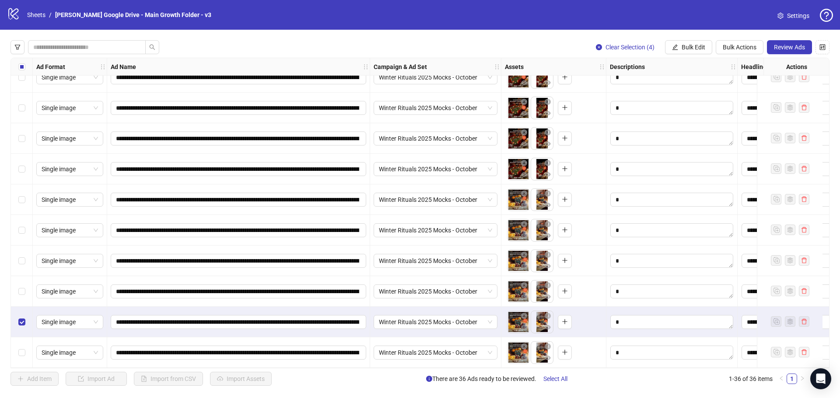
click at [588, 346] on div "To pick up a draggable item, press the space bar. While dragging, use the arrow…" at bounding box center [554, 352] width 98 height 27
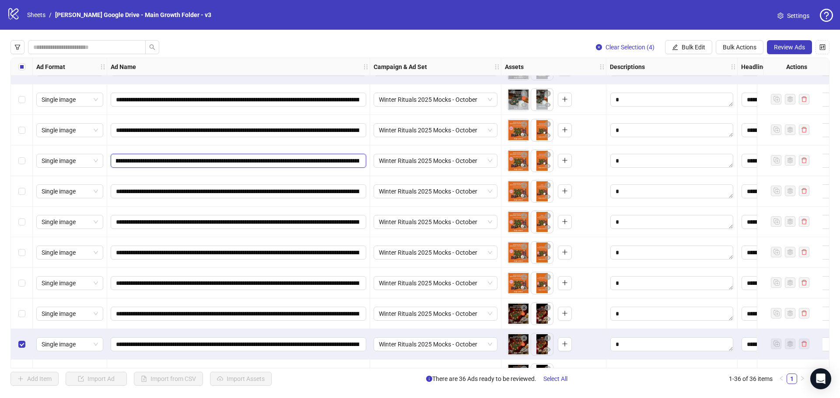
scroll to position [0, 143]
drag, startPoint x: 311, startPoint y: 159, endPoint x: 350, endPoint y: 164, distance: 38.8
click at [350, 164] on input "**********" at bounding box center [237, 161] width 243 height 10
click at [324, 199] on div "**********" at bounding box center [238, 191] width 263 height 31
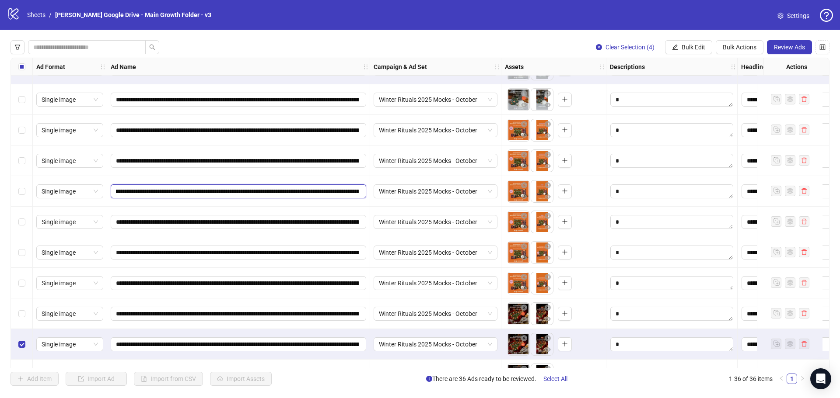
drag, startPoint x: 320, startPoint y: 193, endPoint x: 255, endPoint y: 187, distance: 65.0
click at [255, 187] on input "**********" at bounding box center [237, 192] width 243 height 10
click at [259, 226] on input "**********" at bounding box center [237, 222] width 243 height 10
drag, startPoint x: 314, startPoint y: 225, endPoint x: 321, endPoint y: 224, distance: 7.5
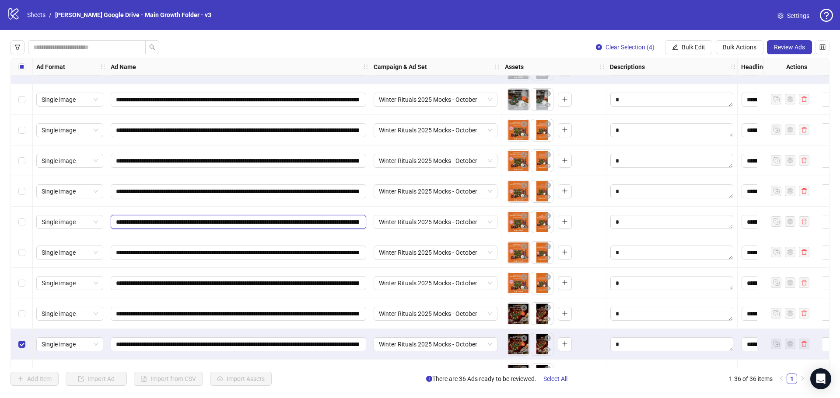
click at [321, 224] on input "**********" at bounding box center [237, 222] width 243 height 10
click at [327, 192] on input "**********" at bounding box center [237, 192] width 243 height 10
click at [319, 160] on input "**********" at bounding box center [237, 161] width 243 height 10
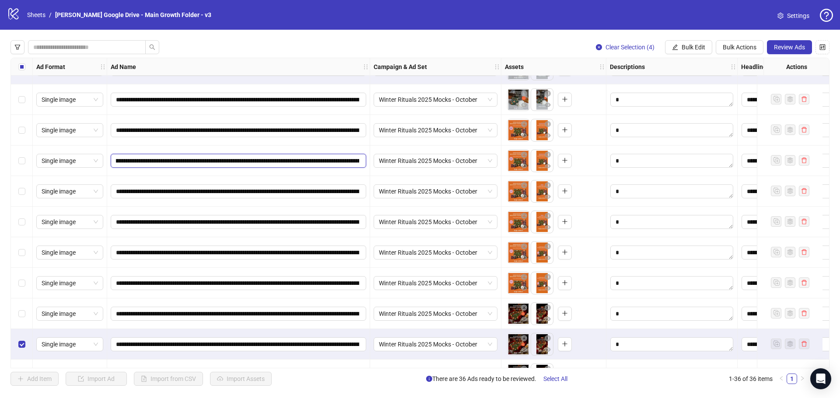
scroll to position [0, 77]
click at [314, 129] on input "**********" at bounding box center [237, 130] width 243 height 10
click at [255, 49] on div "Clear Selection (4) Bulk Edit Bulk Actions Review Ads" at bounding box center [419, 47] width 819 height 14
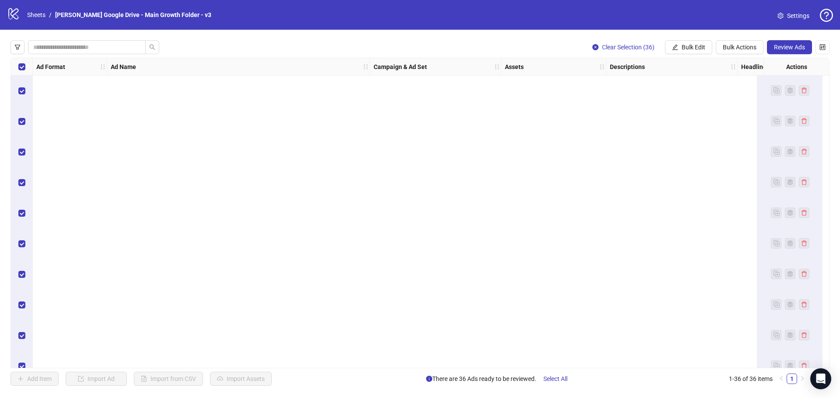
scroll to position [813, 0]
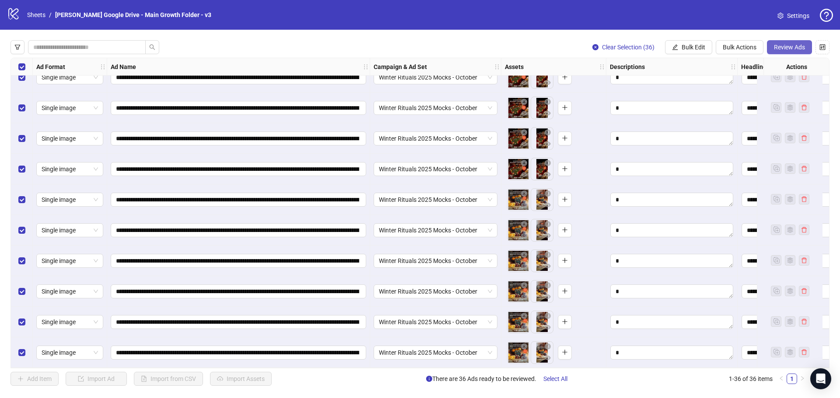
click at [773, 45] on span "Review Ads" at bounding box center [788, 47] width 31 height 7
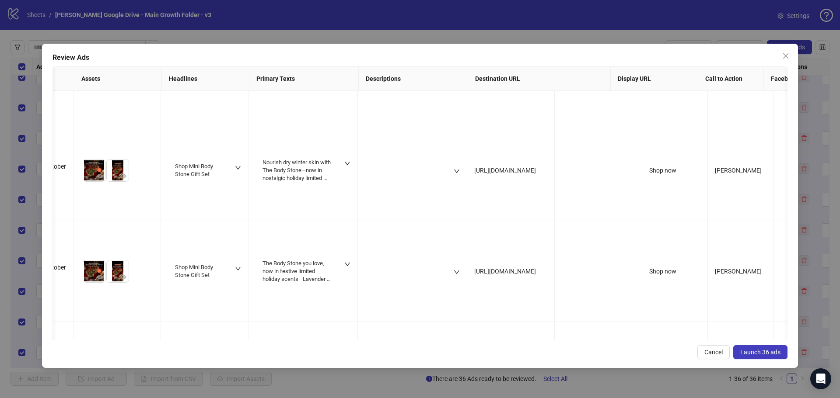
scroll to position [3009, 180]
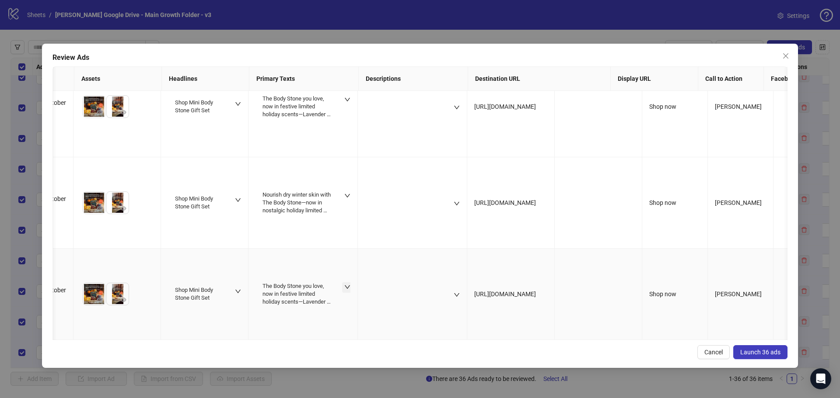
click at [344, 282] on button "button" at bounding box center [347, 287] width 10 height 10
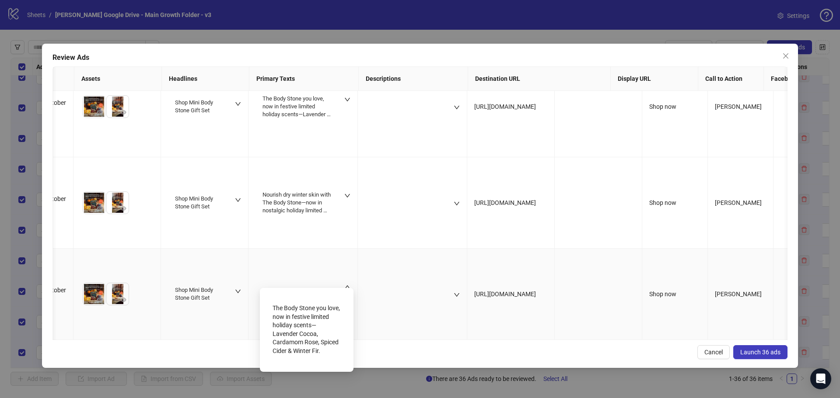
click at [317, 355] on div "The Body Stone you love, now in festive limited holiday scents—Lavender Cocoa, …" at bounding box center [306, 330] width 68 height 59
click at [315, 351] on div "The Body Stone you love, now in festive limited holiday scents—Lavender Cocoa, …" at bounding box center [306, 330] width 68 height 59
click at [319, 351] on div "The Body Stone you love, now in festive limited holiday scents—Lavender Cocoa, …" at bounding box center [306, 330] width 68 height 59
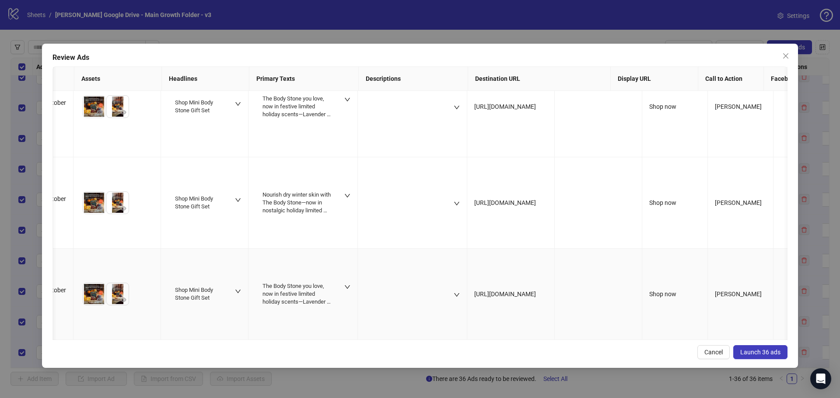
click at [369, 311] on td at bounding box center [412, 294] width 109 height 91
click at [348, 193] on icon "down" at bounding box center [347, 196] width 6 height 6
click at [367, 190] on div at bounding box center [412, 203] width 95 height 26
click at [352, 277] on td "The Body Stone you love, now in festive limited holiday scents—Lavender Cocoa, …" at bounding box center [302, 294] width 109 height 91
click at [350, 284] on icon "down" at bounding box center [347, 287] width 6 height 6
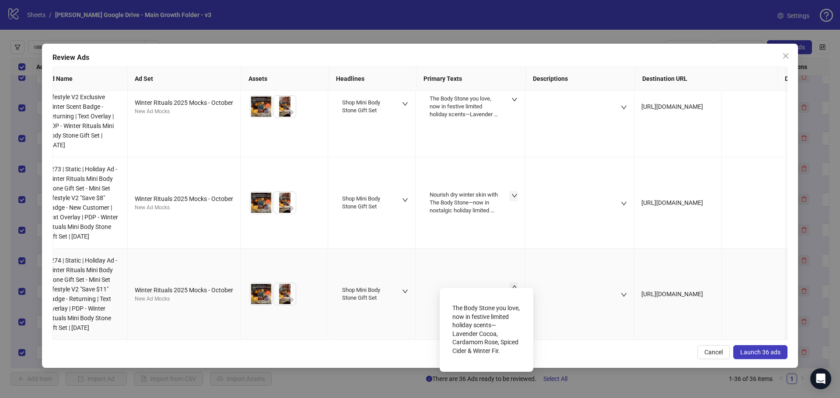
scroll to position [0, 0]
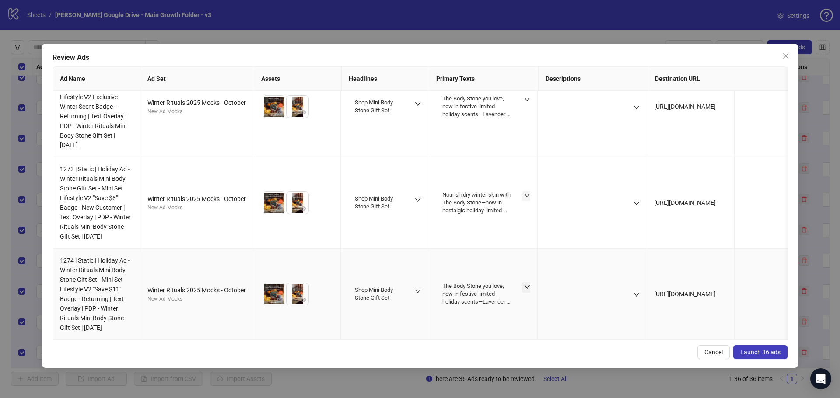
click at [63, 257] on span "1274 | Static | Holiday Ad - Winter Rituals Mini Body Stone Gift Set - Mini Set…" at bounding box center [95, 294] width 70 height 74
copy span "1274"
click at [752, 355] on span "Launch 36 ads" at bounding box center [760, 352] width 40 height 7
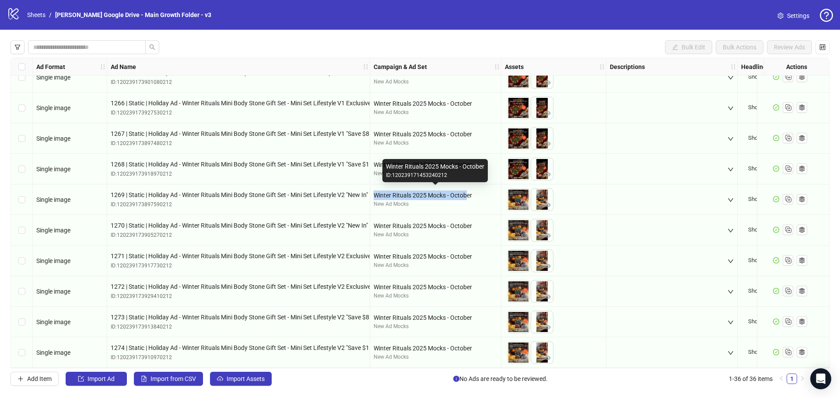
drag, startPoint x: 372, startPoint y: 189, endPoint x: 468, endPoint y: 195, distance: 96.4
click at [468, 195] on div "Winter Rituals 2025 Mocks - October New Ad Mocks" at bounding box center [435, 200] width 131 height 31
copy div "Winter Rituals 2025 Mocks - Octob"
